Goal: Task Accomplishment & Management: Manage account settings

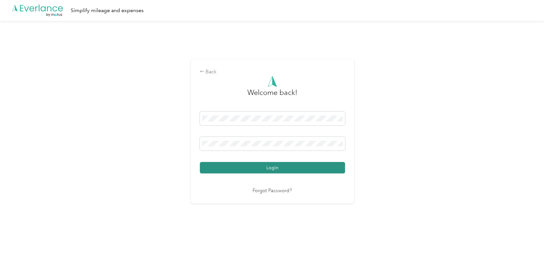
click at [273, 166] on button "Login" at bounding box center [272, 167] width 145 height 11
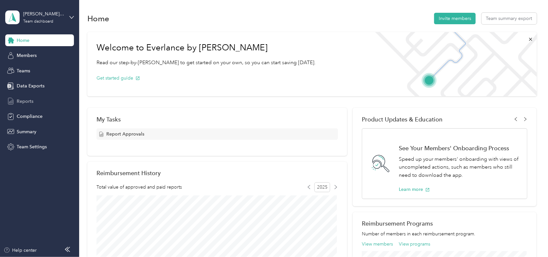
click at [23, 101] on span "Reports" at bounding box center [25, 101] width 17 height 7
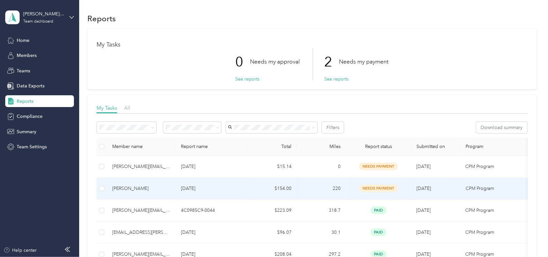
click at [124, 187] on div "[PERSON_NAME]" at bounding box center [141, 188] width 58 height 7
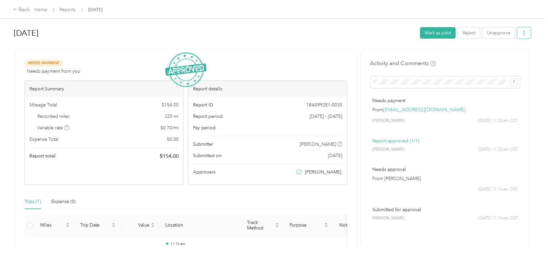
click at [522, 34] on icon "button" at bounding box center [524, 33] width 5 height 5
click at [503, 58] on span "Download" at bounding box center [504, 56] width 22 height 7
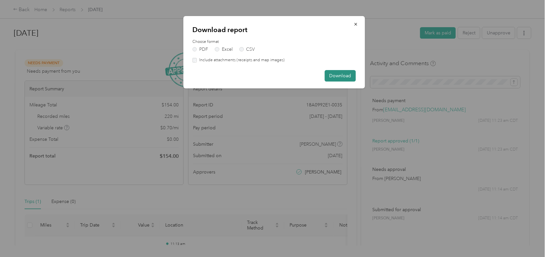
click at [337, 76] on button "Download" at bounding box center [340, 75] width 31 height 11
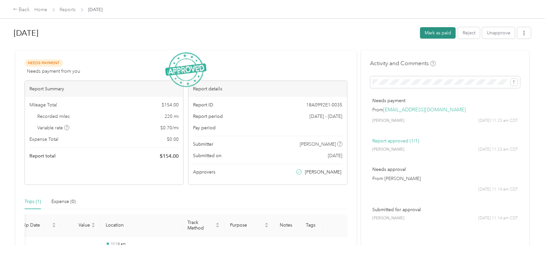
click at [436, 32] on button "Mark as paid" at bounding box center [438, 32] width 36 height 11
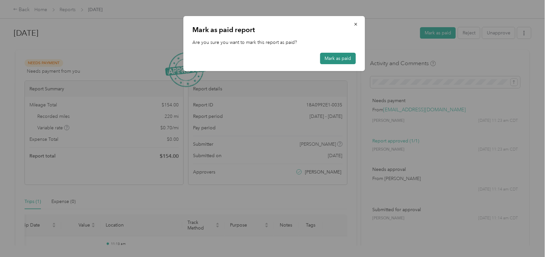
click at [342, 61] on button "Mark as paid" at bounding box center [338, 58] width 36 height 11
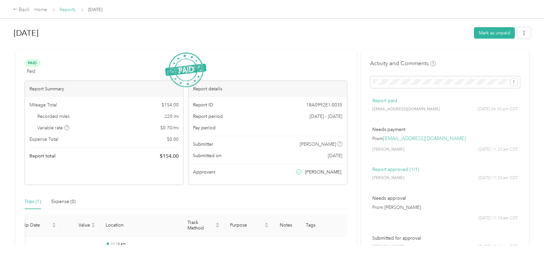
click at [68, 10] on link "Reports" at bounding box center [68, 10] width 16 height 6
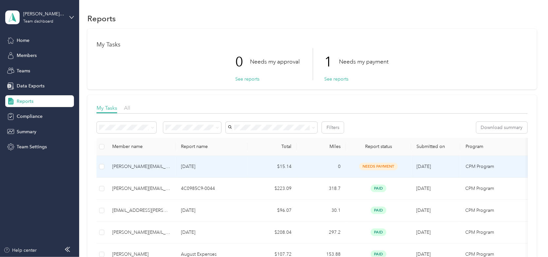
click at [129, 169] on div "[PERSON_NAME][EMAIL_ADDRESS][PERSON_NAME][DOMAIN_NAME]" at bounding box center [141, 166] width 58 height 7
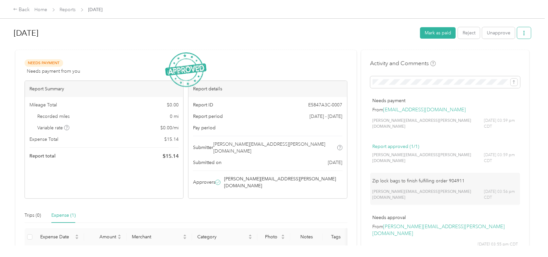
click at [522, 32] on icon "button" at bounding box center [524, 33] width 5 height 5
click at [501, 56] on span "Download" at bounding box center [504, 56] width 22 height 7
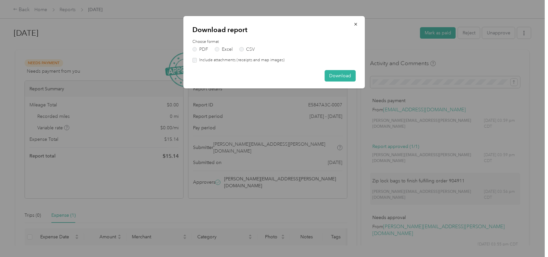
click at [197, 59] on label "Include attachments (receipts and map images)" at bounding box center [241, 60] width 88 height 6
click at [343, 76] on button "Download" at bounding box center [340, 75] width 31 height 11
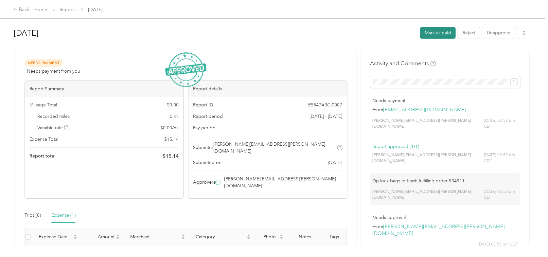
click at [439, 32] on button "Mark as paid" at bounding box center [438, 32] width 36 height 11
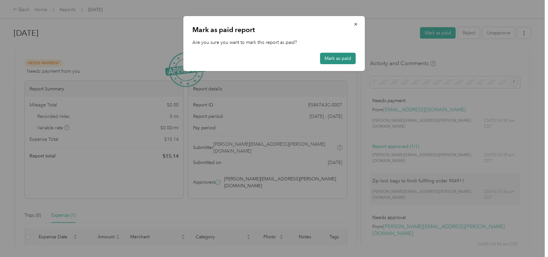
click at [332, 57] on button "Mark as paid" at bounding box center [338, 58] width 36 height 11
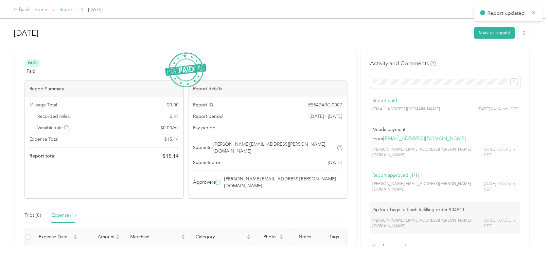
click at [64, 9] on link "Reports" at bounding box center [68, 10] width 16 height 6
